Goal: Information Seeking & Learning: Learn about a topic

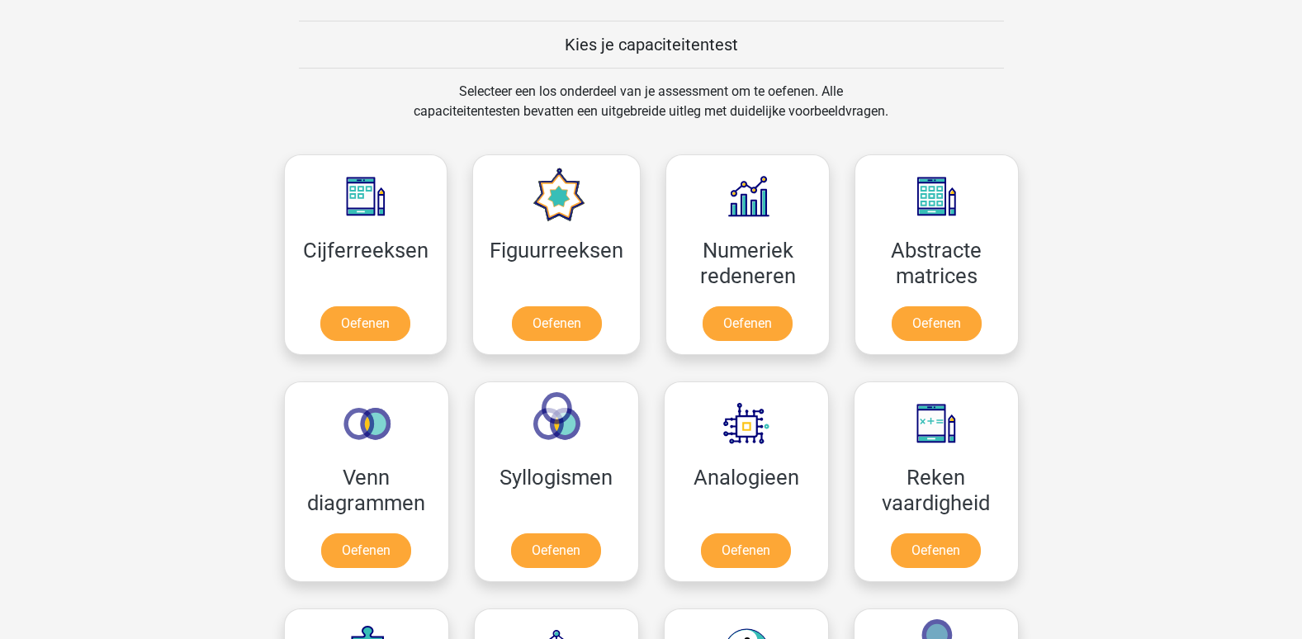
scroll to position [619, 0]
click at [365, 341] on link "Oefenen" at bounding box center [366, 328] width 94 height 36
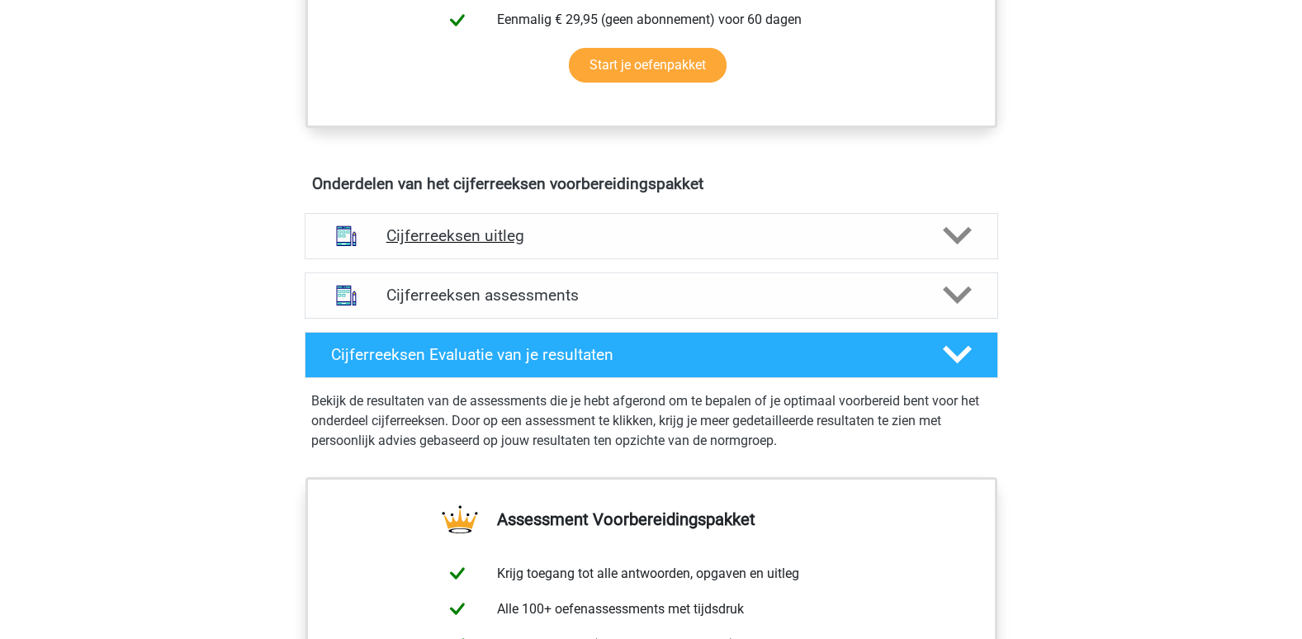
scroll to position [838, 0]
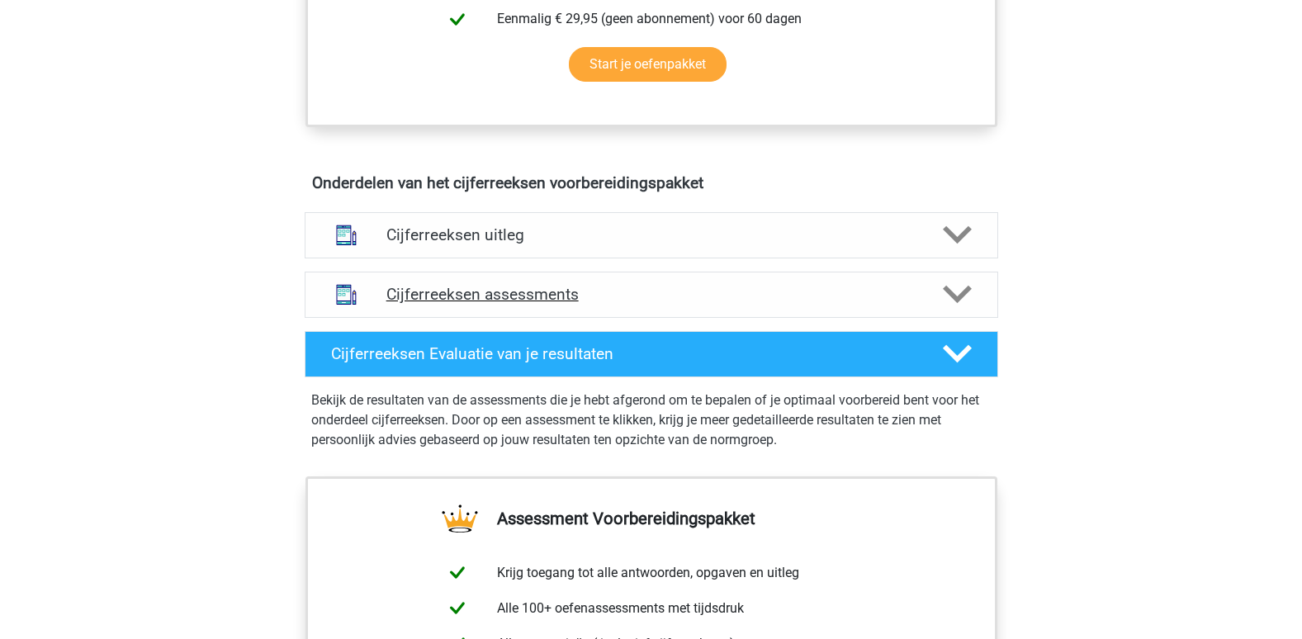
click at [956, 309] on icon at bounding box center [957, 294] width 29 height 29
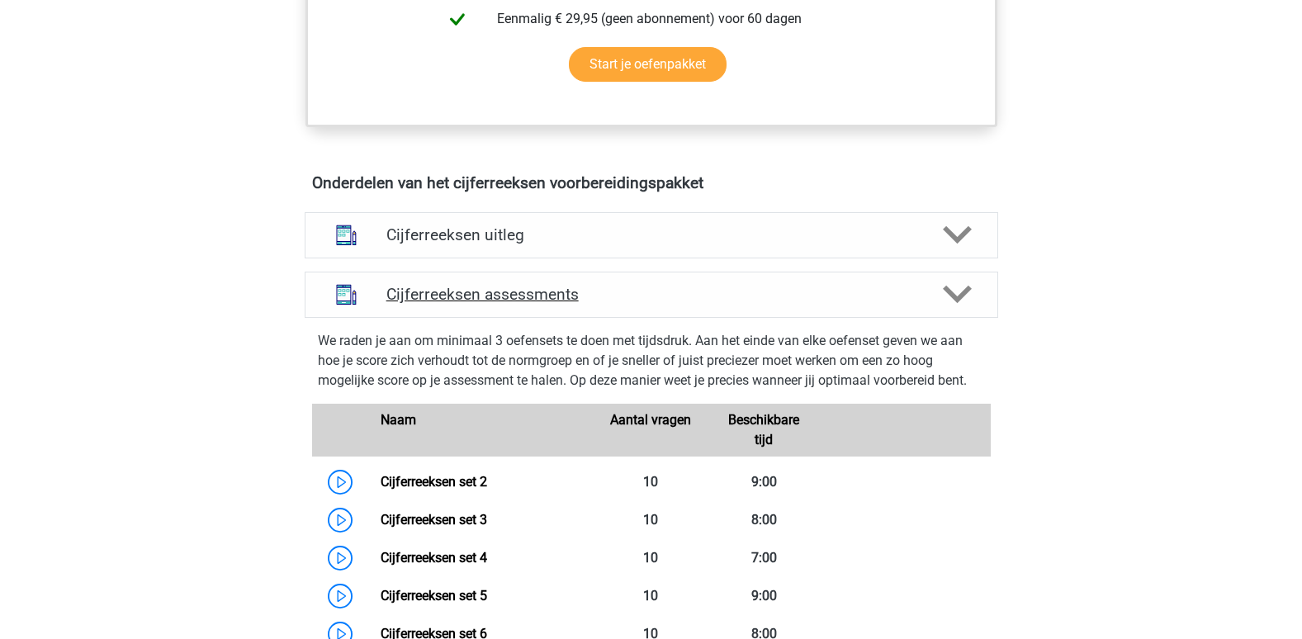
click at [400, 304] on h4 "Cijferreeksen assessments" at bounding box center [651, 294] width 530 height 19
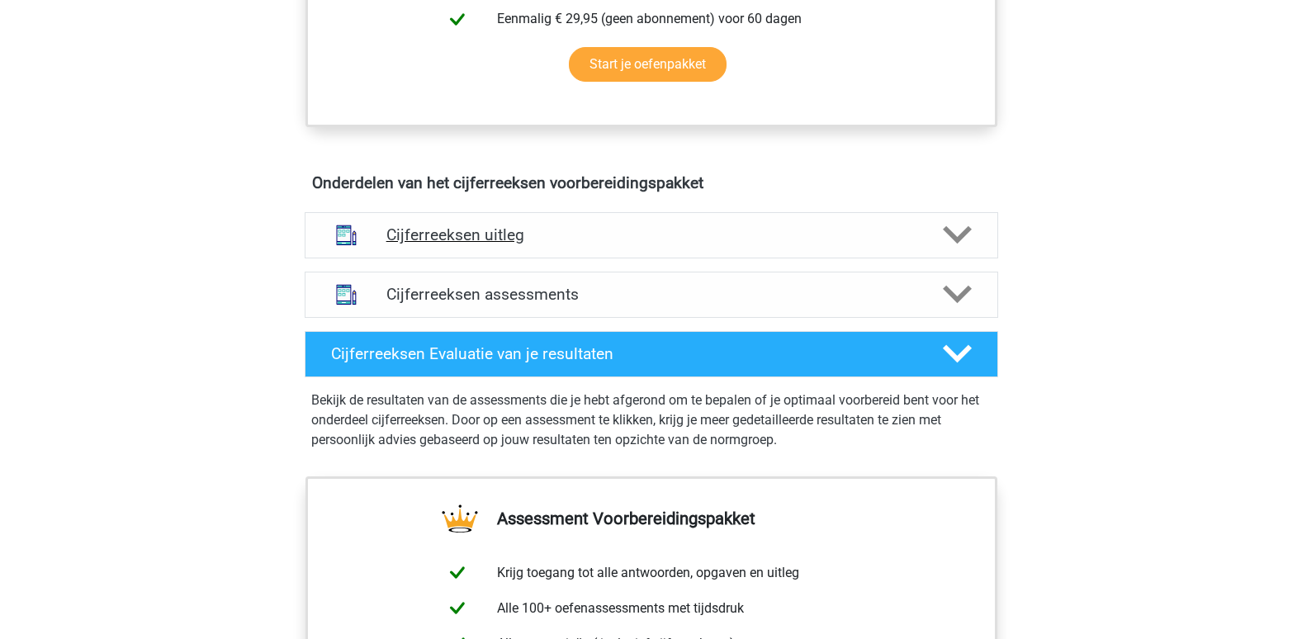
click at [422, 244] on h4 "Cijferreeksen uitleg" at bounding box center [651, 234] width 530 height 19
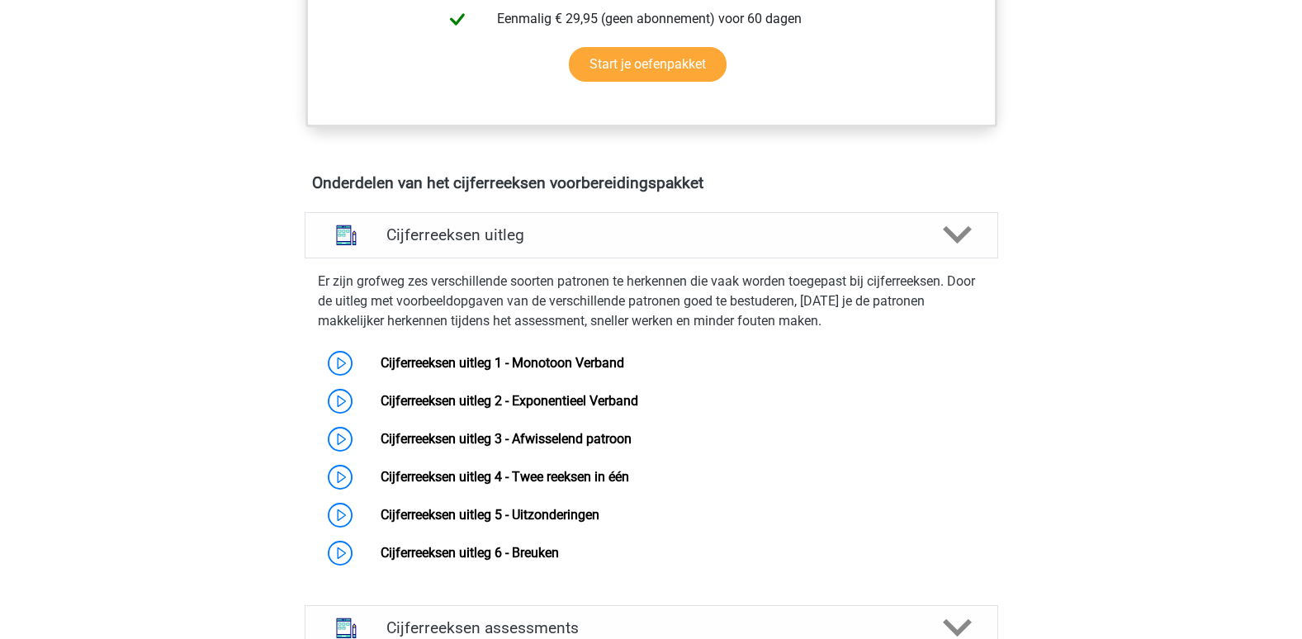
click at [225, 265] on div "Registreer Nederlands English" at bounding box center [651, 396] width 1302 height 2469
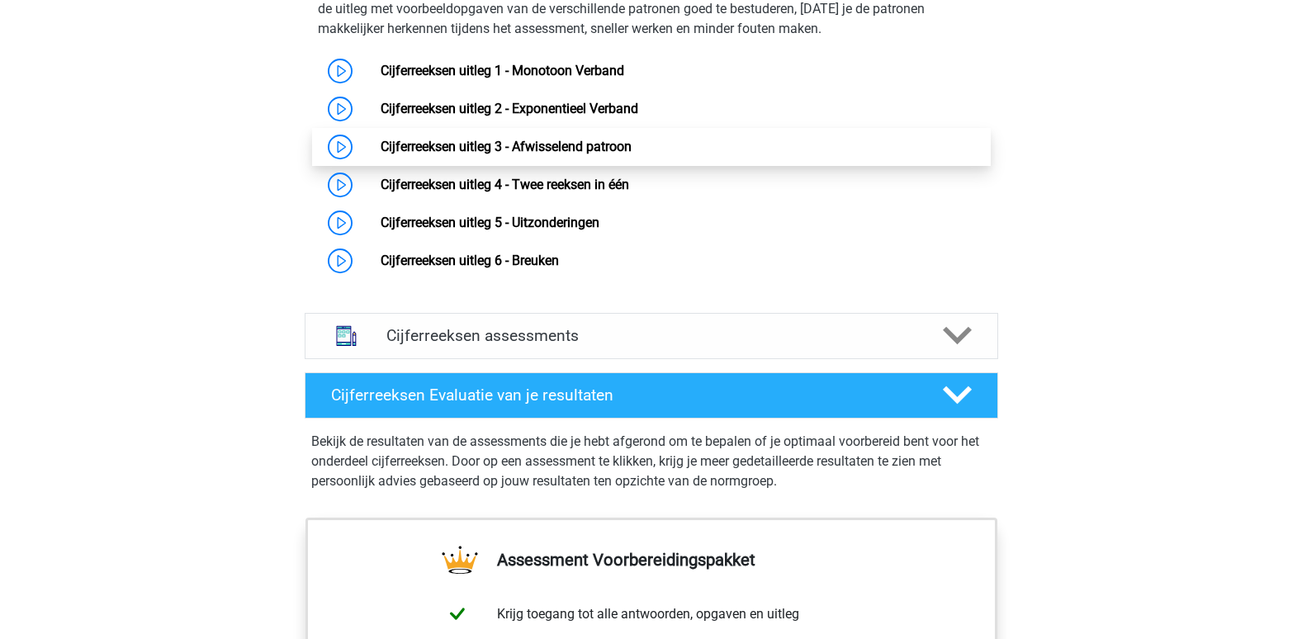
scroll to position [1133, 0]
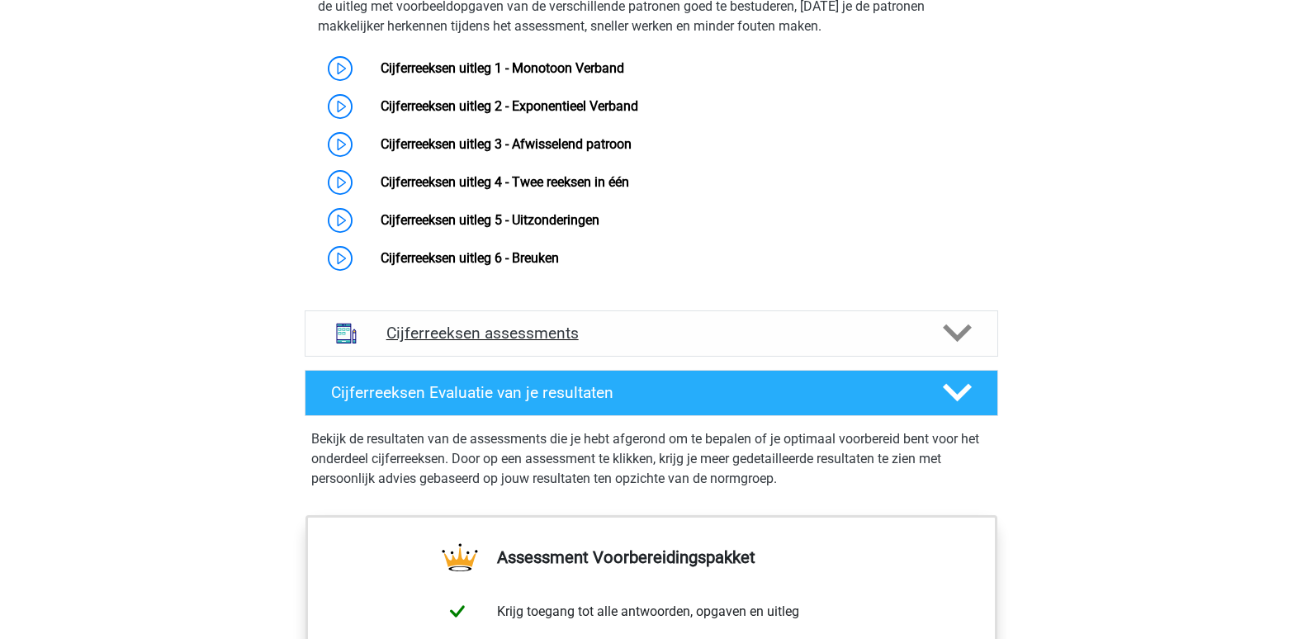
click at [487, 343] on h4 "Cijferreeksen assessments" at bounding box center [651, 333] width 530 height 19
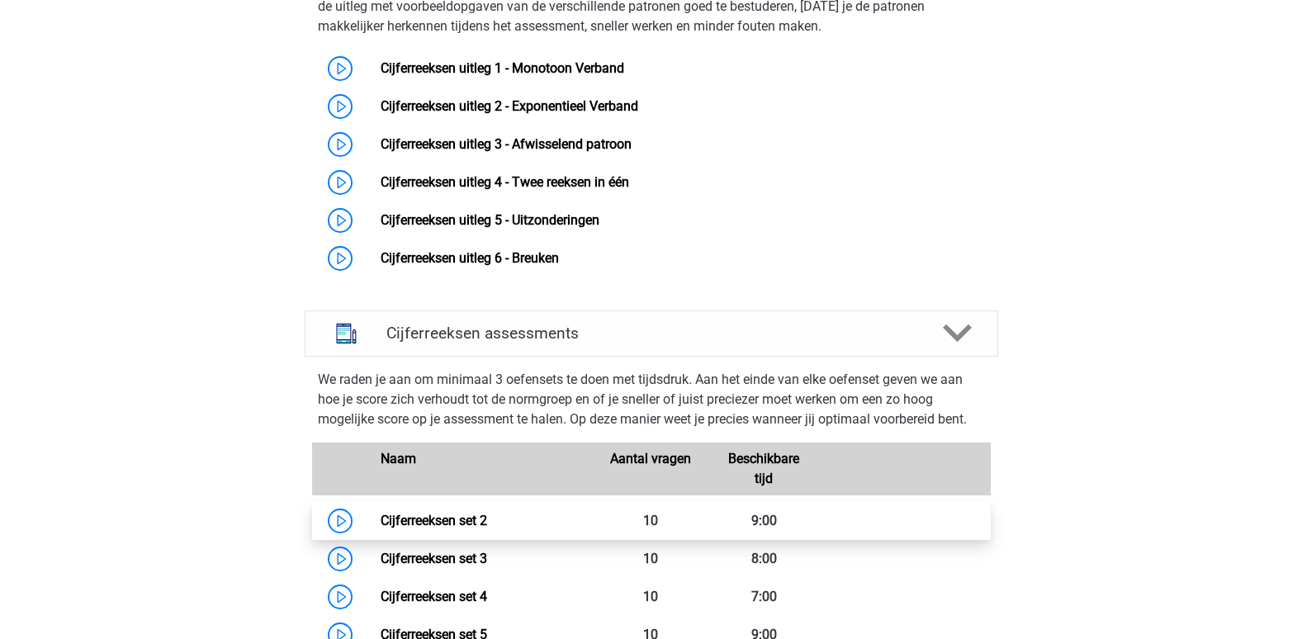
click at [429, 528] on link "Cijferreeksen set 2" at bounding box center [434, 521] width 107 height 16
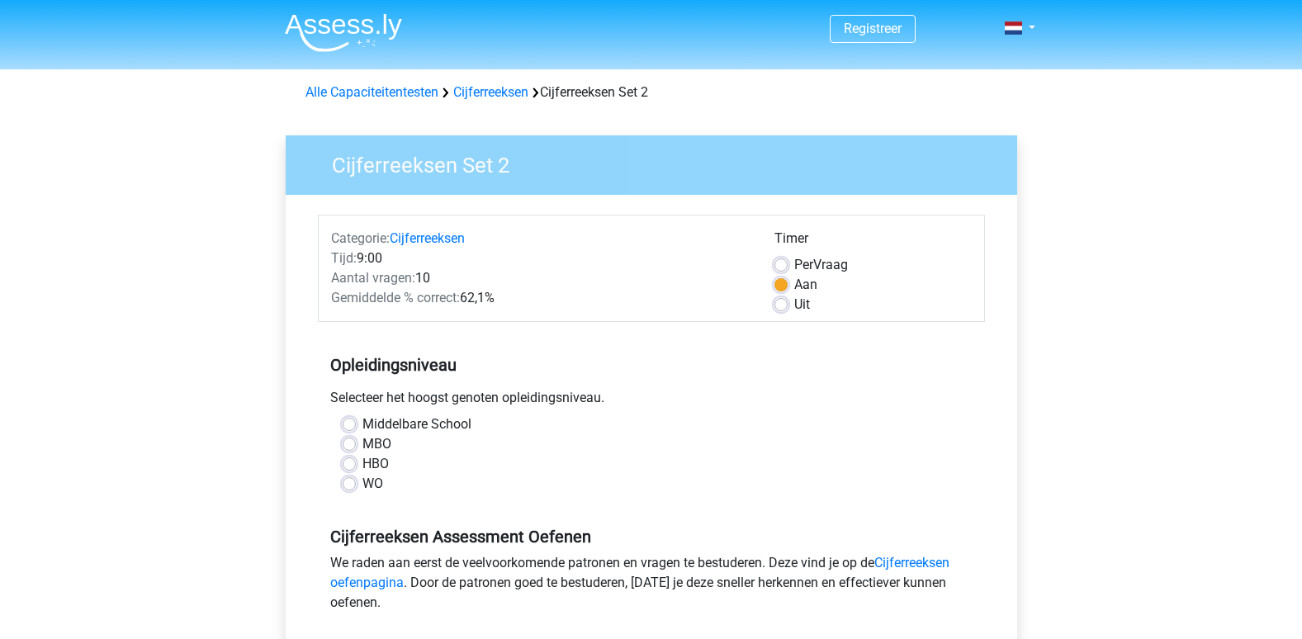
click at [362, 423] on label "Middelbare School" at bounding box center [416, 424] width 109 height 20
click at [350, 423] on input "Middelbare School" at bounding box center [349, 422] width 13 height 17
radio input "true"
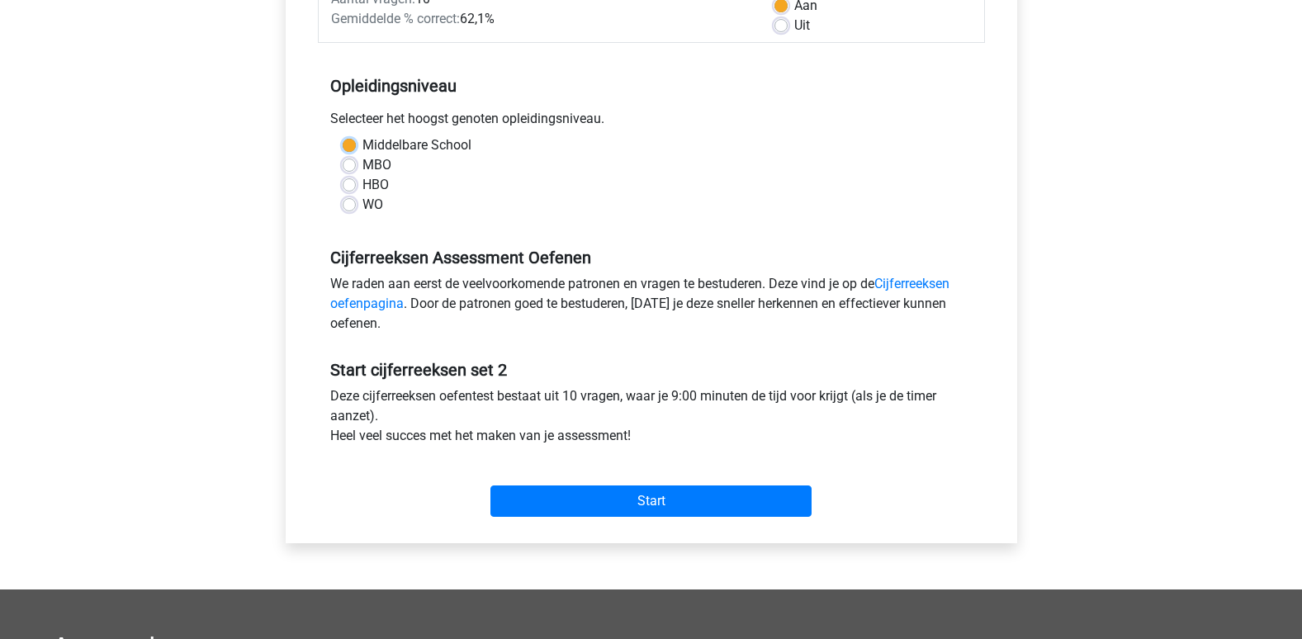
scroll to position [310, 0]
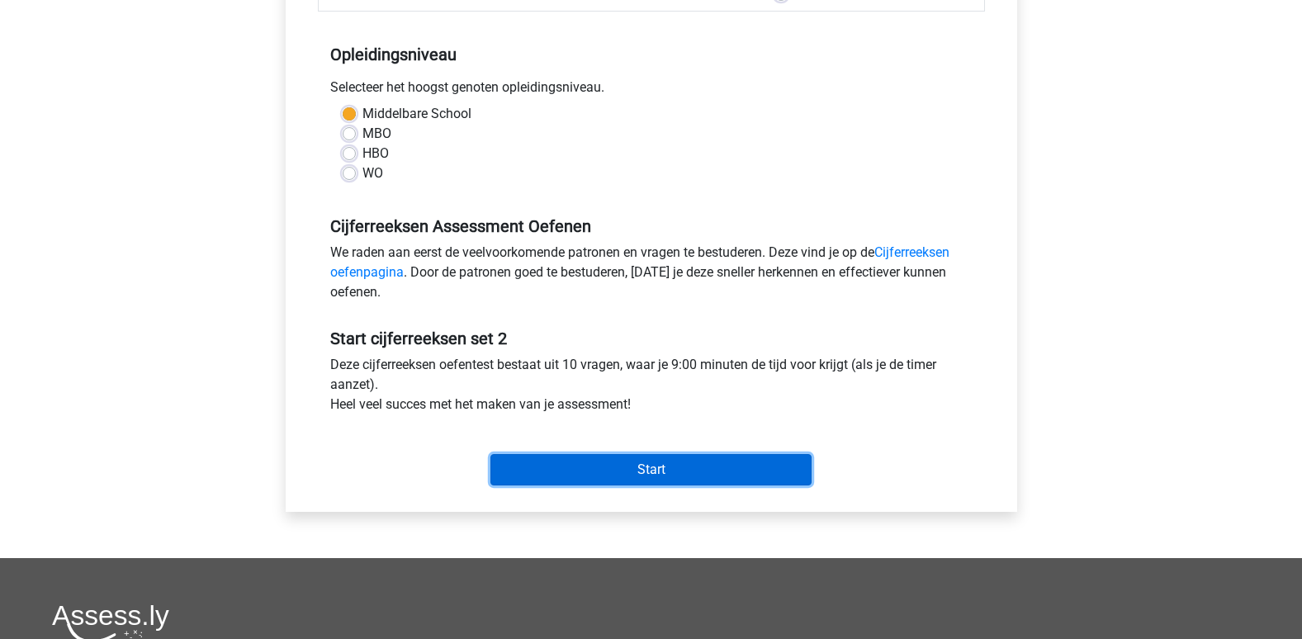
click at [649, 473] on input "Start" at bounding box center [650, 469] width 321 height 31
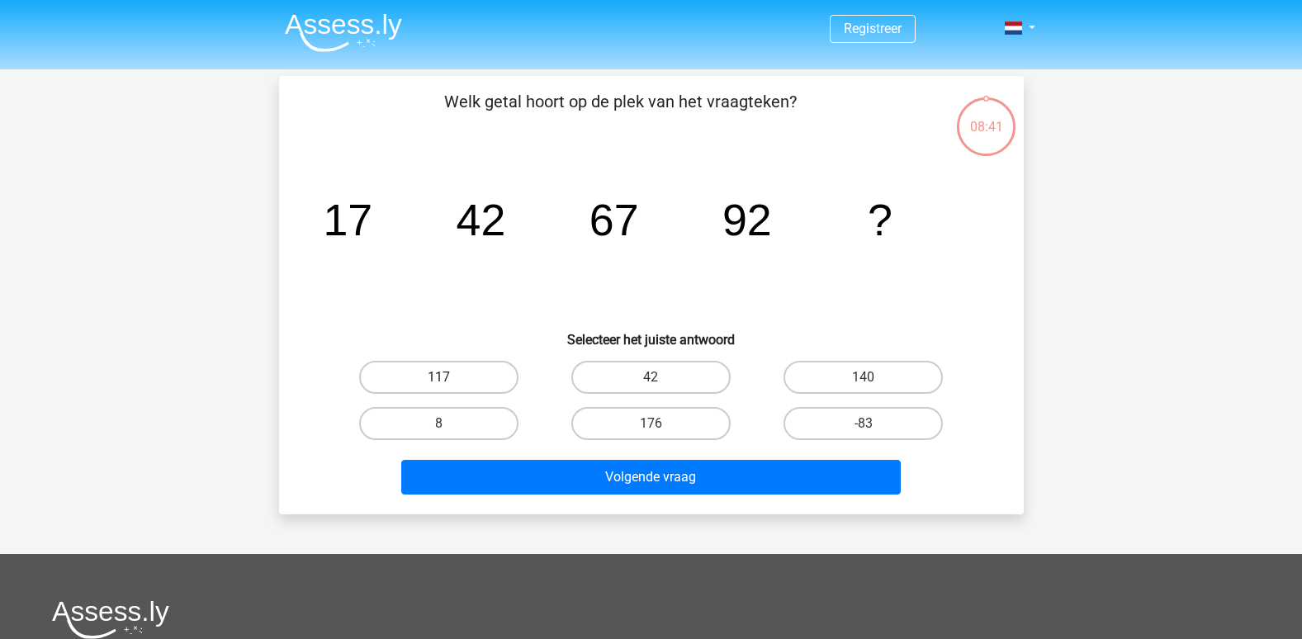
click at [438, 377] on label "117" at bounding box center [438, 377] width 159 height 33
click at [438, 377] on input "117" at bounding box center [443, 382] width 11 height 11
radio input "true"
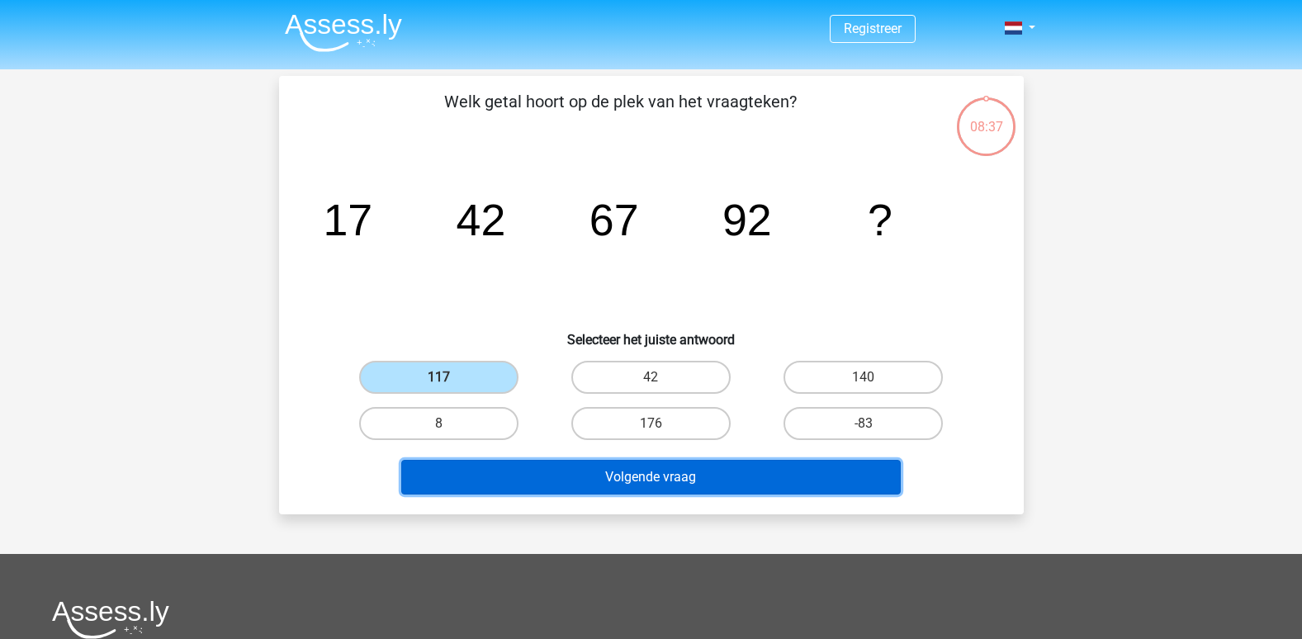
click at [608, 484] on button "Volgende vraag" at bounding box center [650, 477] width 499 height 35
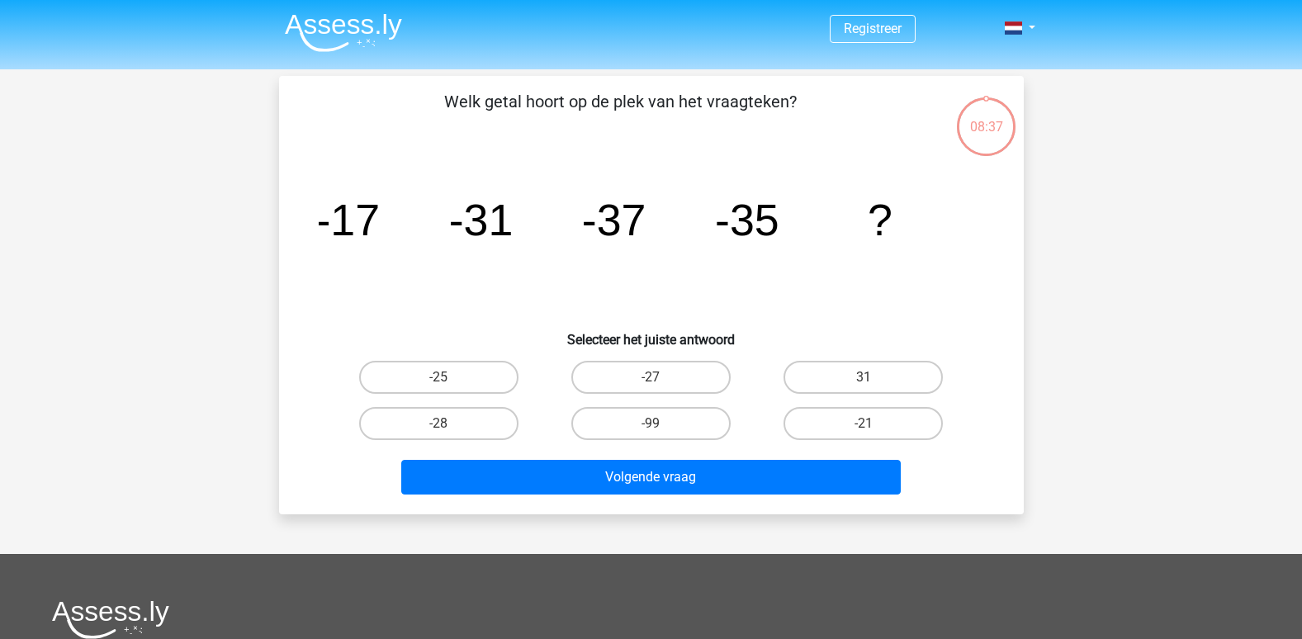
scroll to position [76, 0]
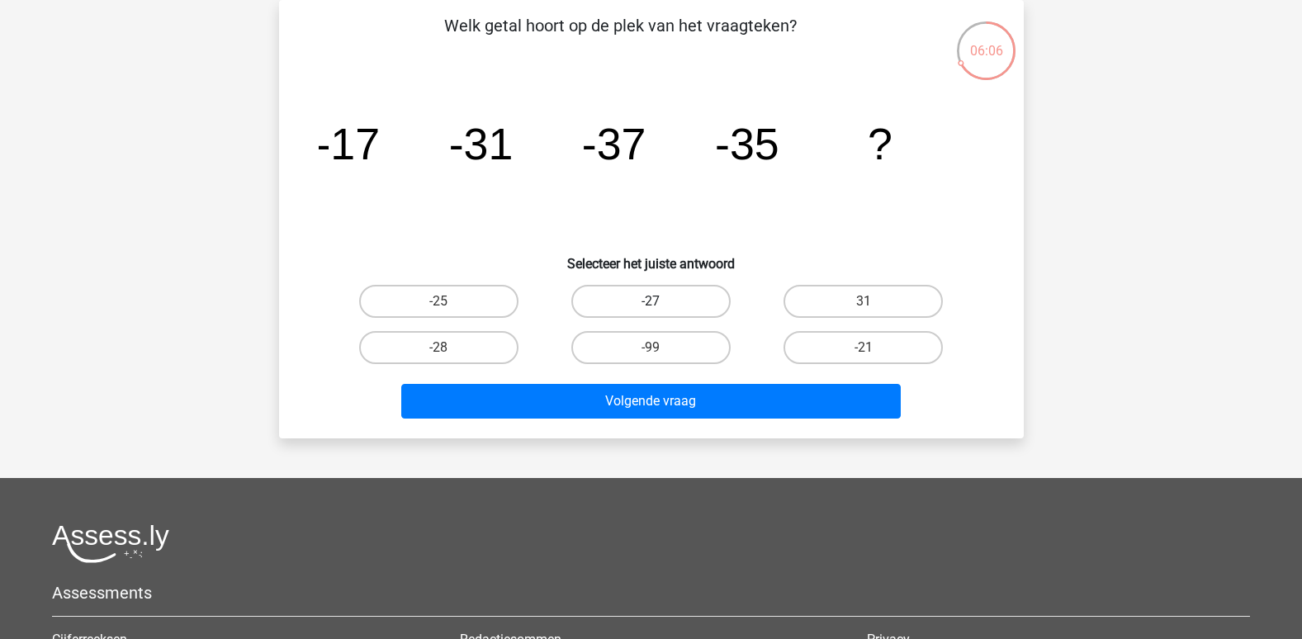
click at [642, 307] on label "-27" at bounding box center [650, 301] width 159 height 33
click at [651, 307] on input "-27" at bounding box center [656, 306] width 11 height 11
radio input "true"
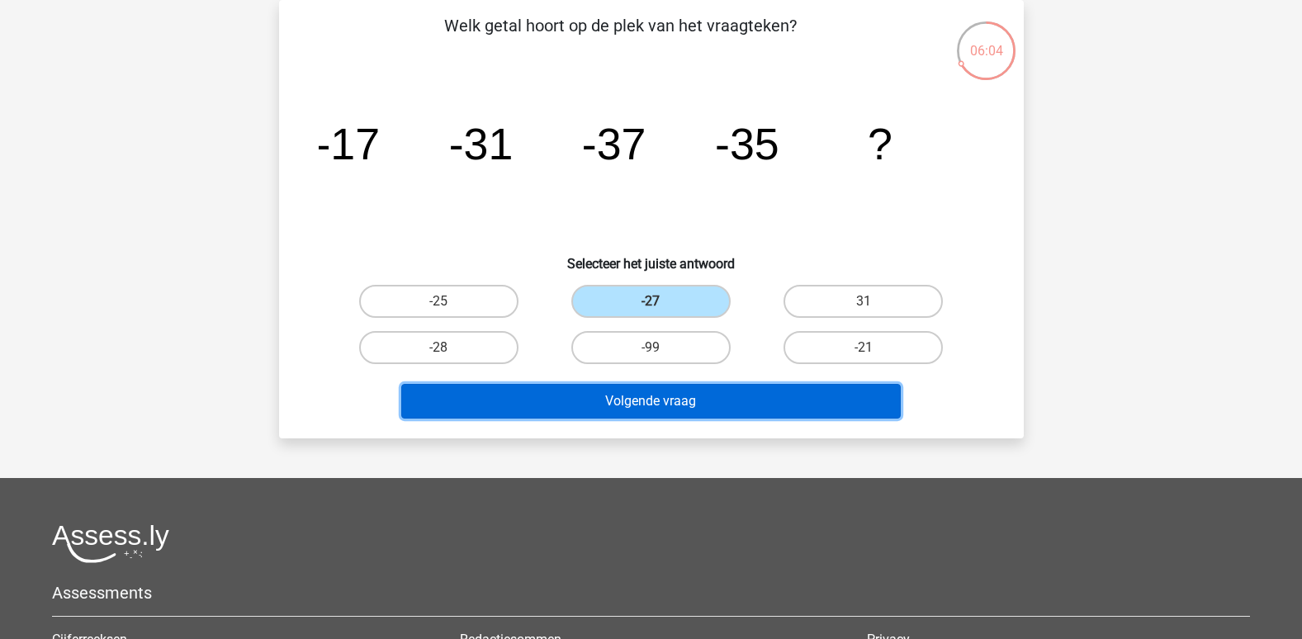
click at [617, 406] on button "Volgende vraag" at bounding box center [650, 401] width 499 height 35
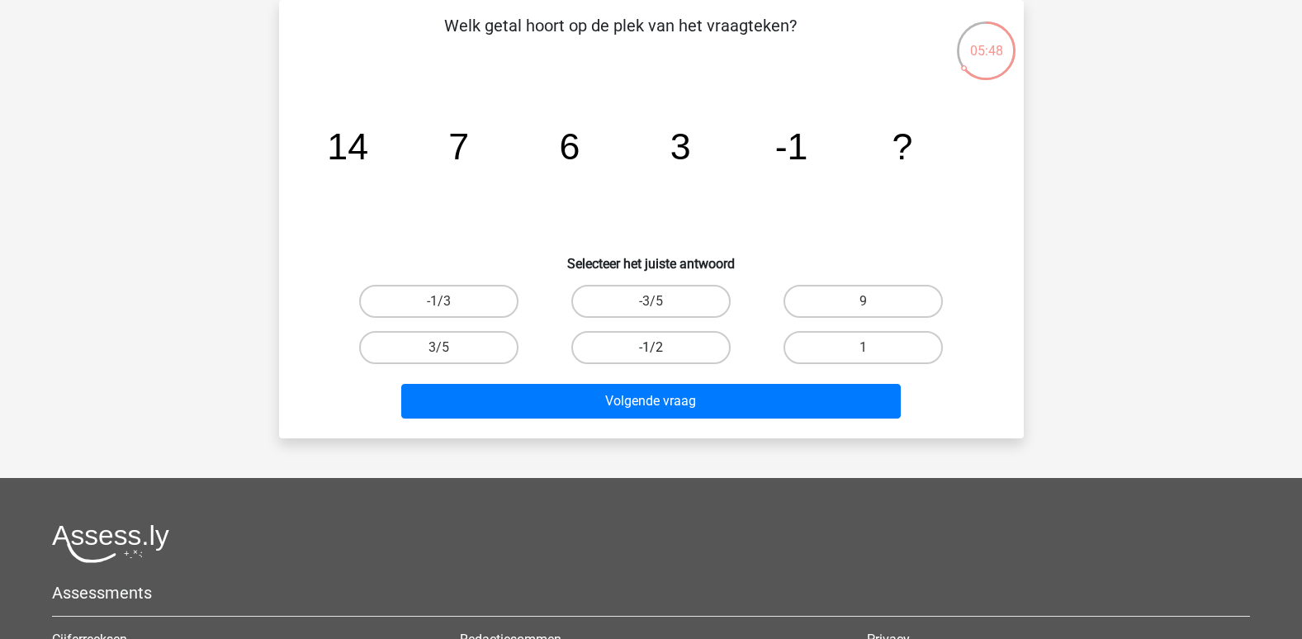
click at [623, 338] on label "-1/2" at bounding box center [650, 347] width 159 height 33
click at [651, 348] on input "-1/2" at bounding box center [656, 353] width 11 height 11
radio input "true"
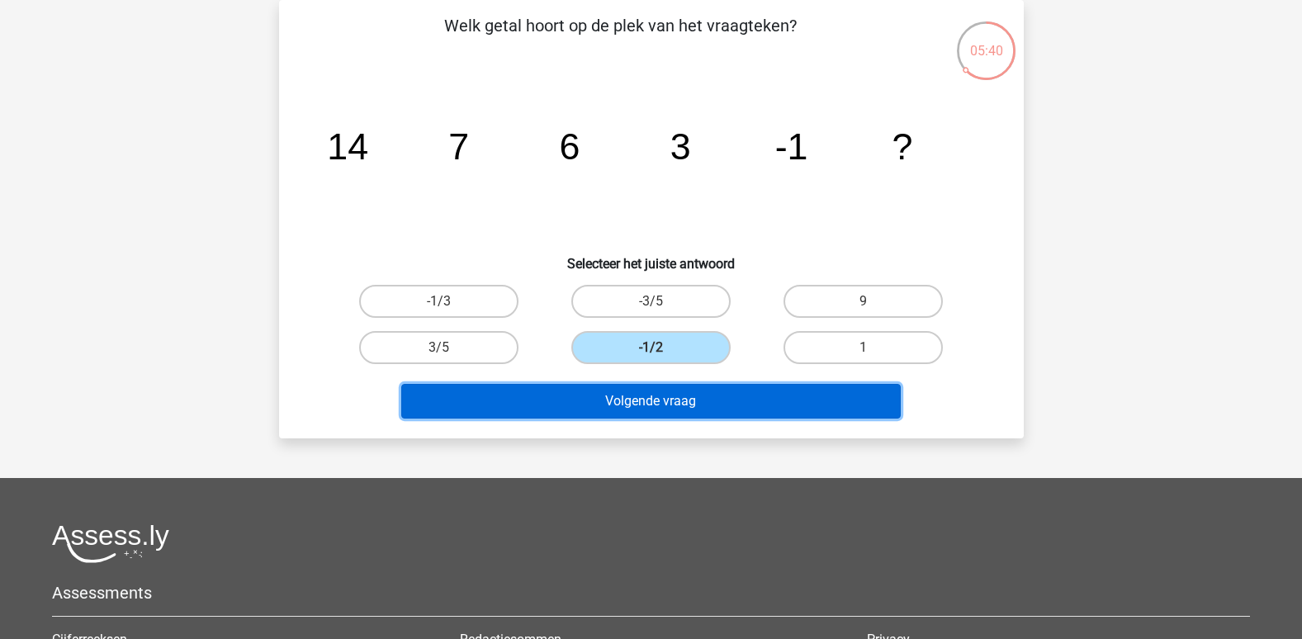
click at [638, 407] on button "Volgende vraag" at bounding box center [650, 401] width 499 height 35
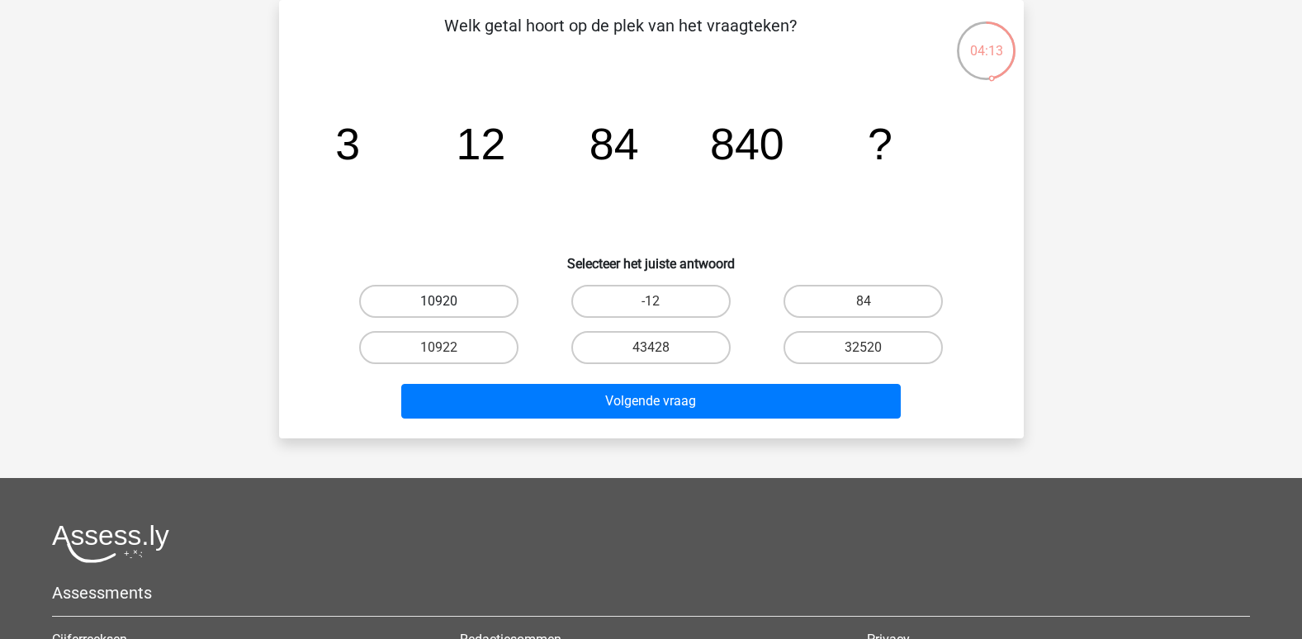
click at [405, 302] on label "10920" at bounding box center [438, 301] width 159 height 33
click at [438, 302] on input "10920" at bounding box center [443, 306] width 11 height 11
radio input "true"
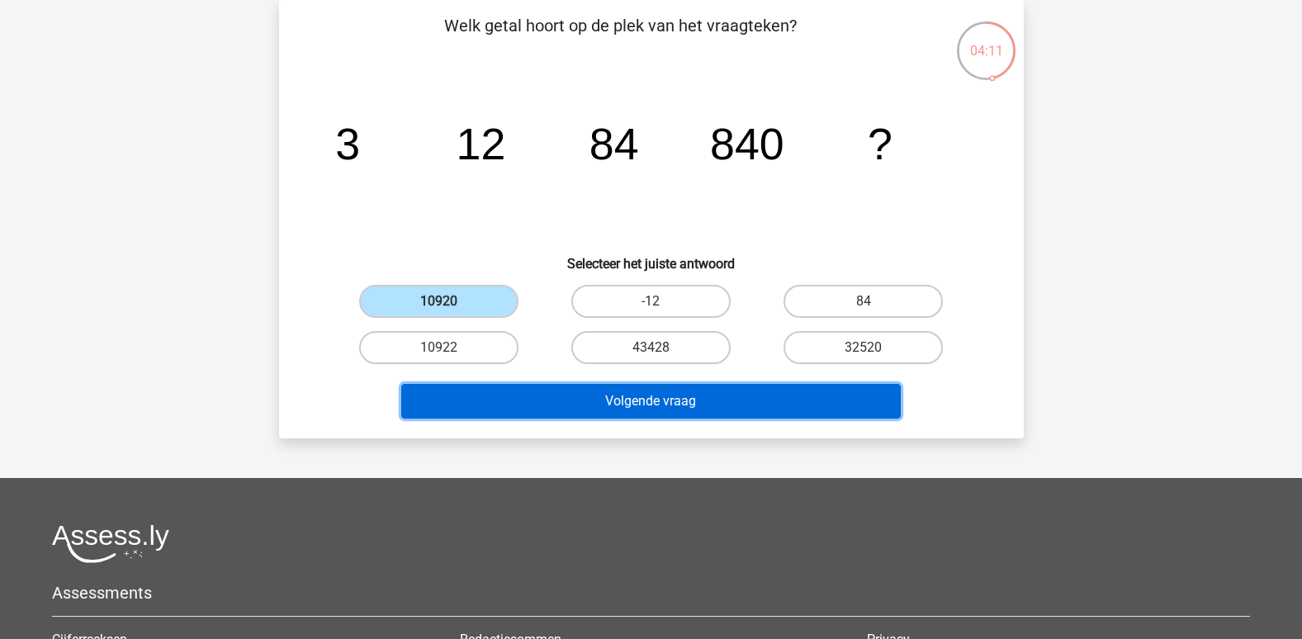
click at [581, 412] on button "Volgende vraag" at bounding box center [650, 401] width 499 height 35
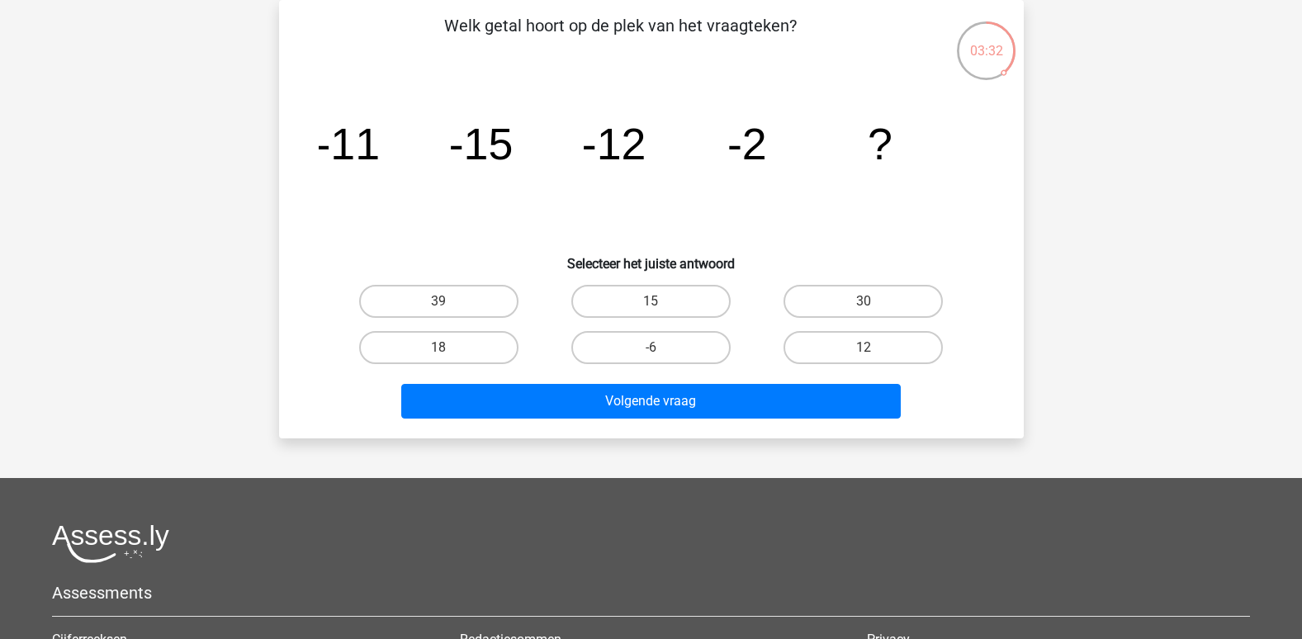
click at [651, 305] on input "15" at bounding box center [656, 306] width 11 height 11
radio input "true"
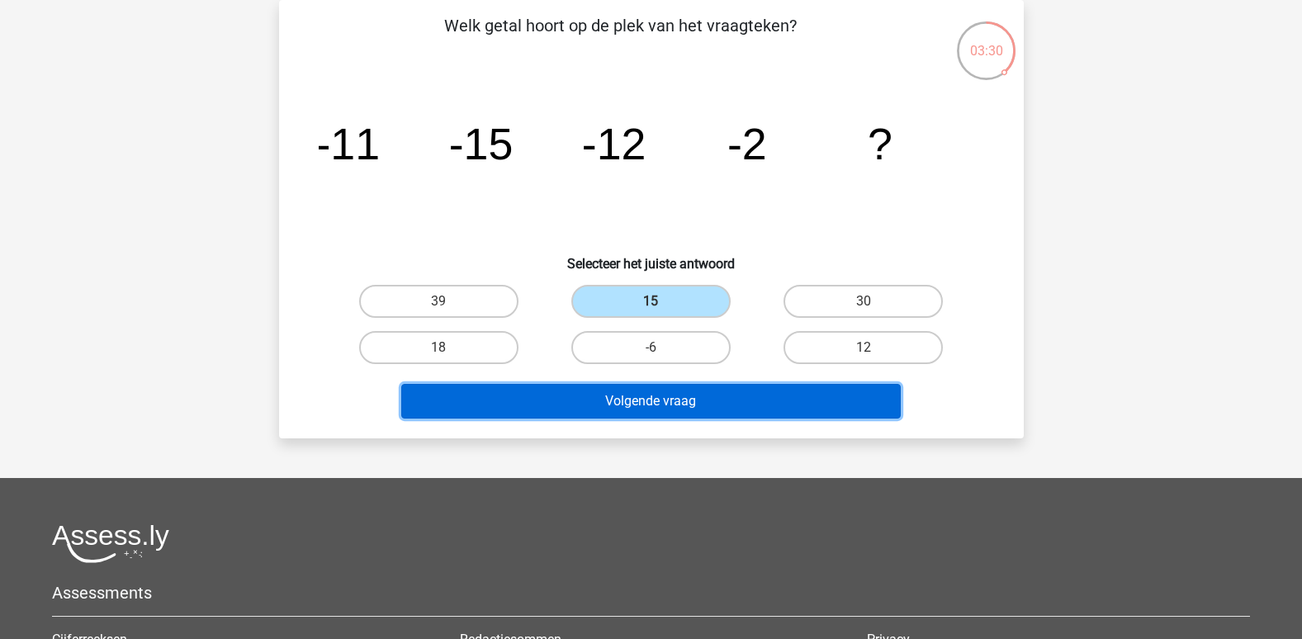
click at [608, 406] on button "Volgende vraag" at bounding box center [650, 401] width 499 height 35
